Goal: Communication & Community: Answer question/provide support

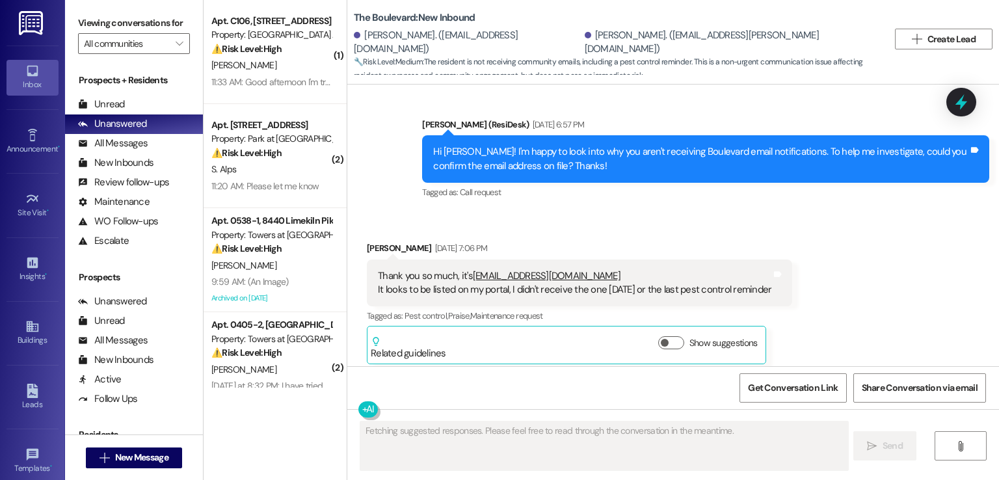
scroll to position [2360, 0]
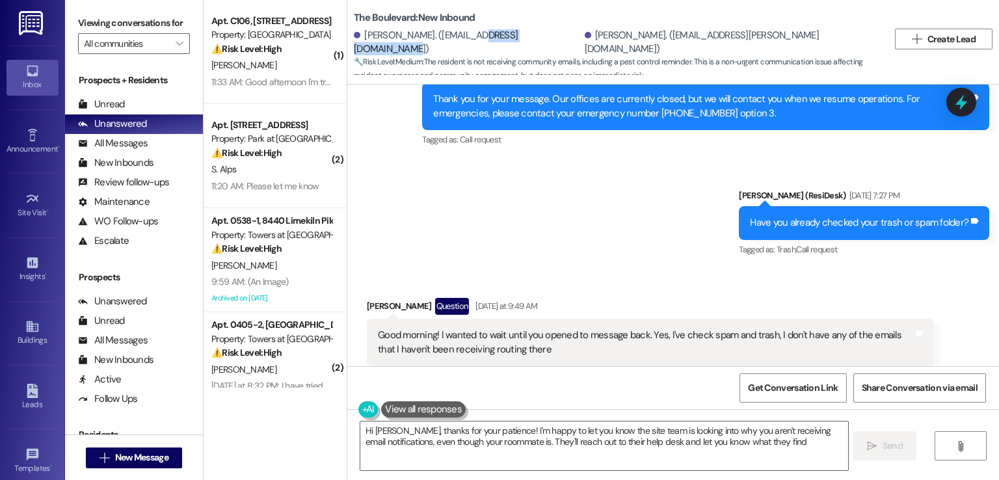
type textarea "Hi [PERSON_NAME], thanks for your patience! I'm happy to let you know the site …"
drag, startPoint x: 548, startPoint y: 41, endPoint x: 419, endPoint y: 43, distance: 128.8
click at [419, 43] on div "[PERSON_NAME]. ([EMAIL_ADDRESS][DOMAIN_NAME])" at bounding box center [468, 43] width 228 height 28
copy div "[EMAIL_ADDRESS][DOMAIN_NAME]"
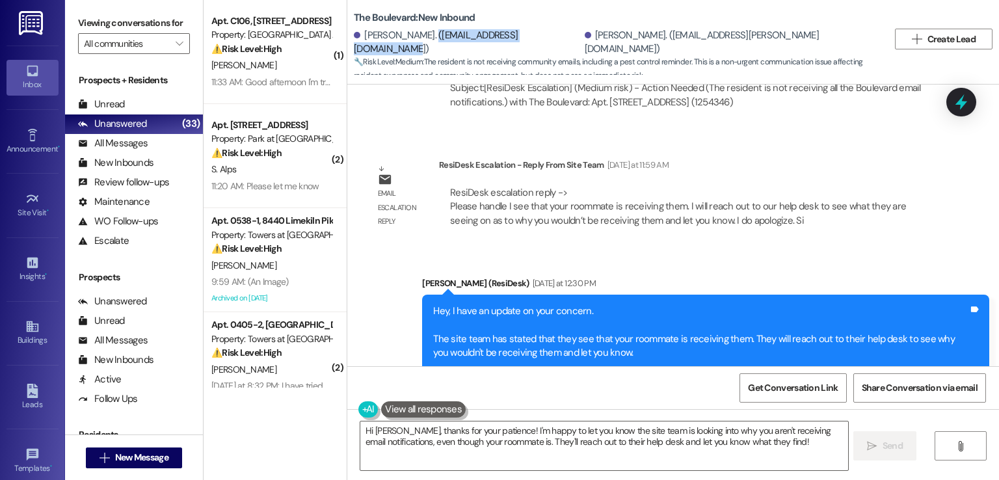
scroll to position [2943, 0]
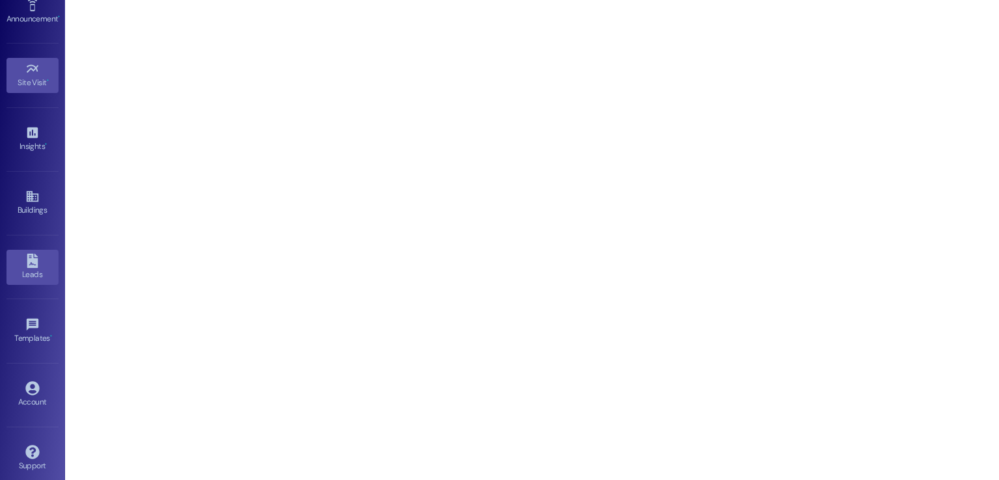
scroll to position [137, 0]
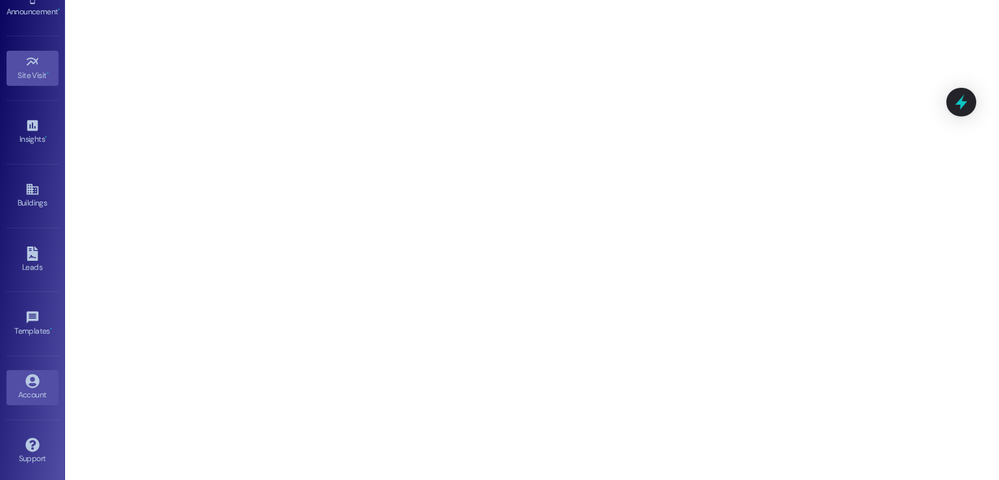
click at [32, 376] on icon at bounding box center [32, 381] width 14 height 14
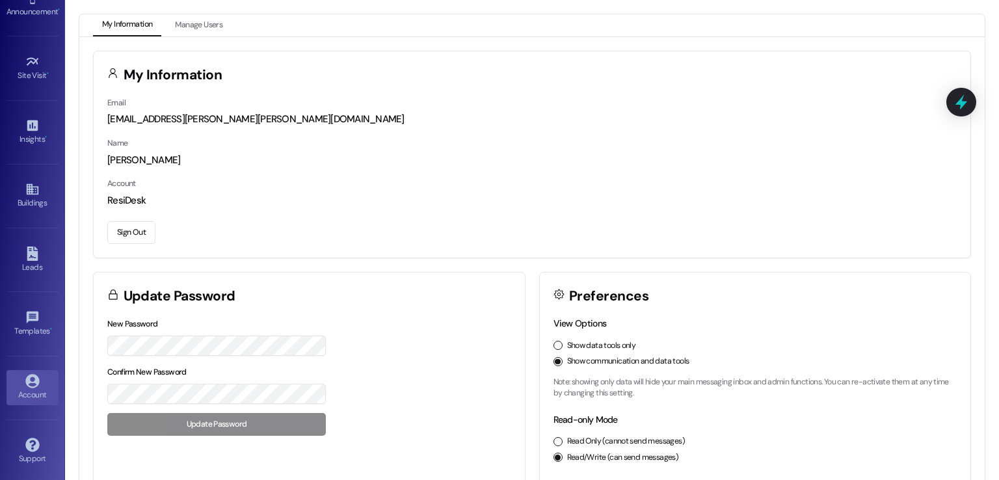
click at [137, 228] on button "Sign Out" at bounding box center [131, 232] width 48 height 23
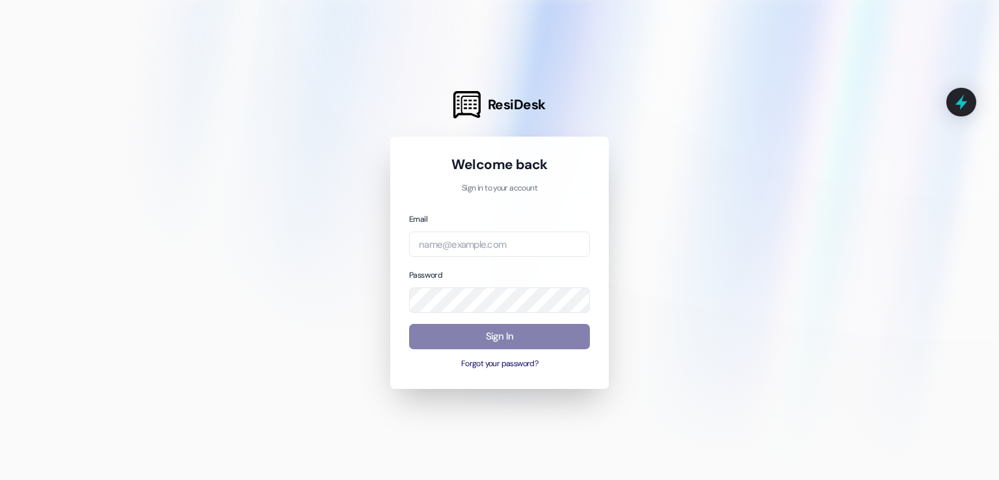
type input "automated-surveys-abacus-capital@abacus-capital.com"
